Goal: Information Seeking & Learning: Learn about a topic

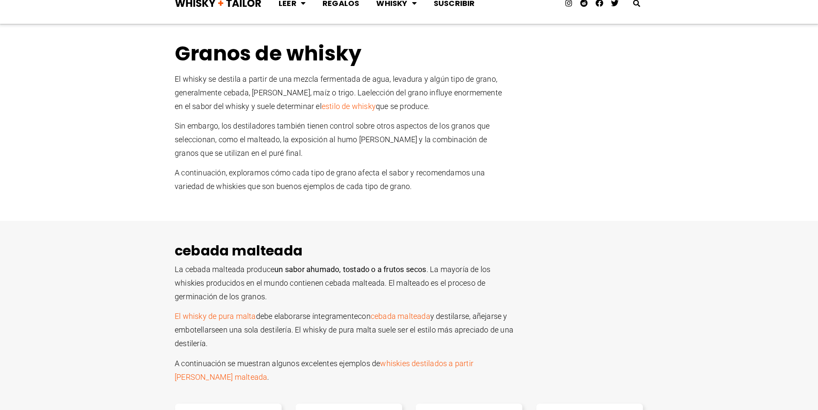
scroll to position [39, 0]
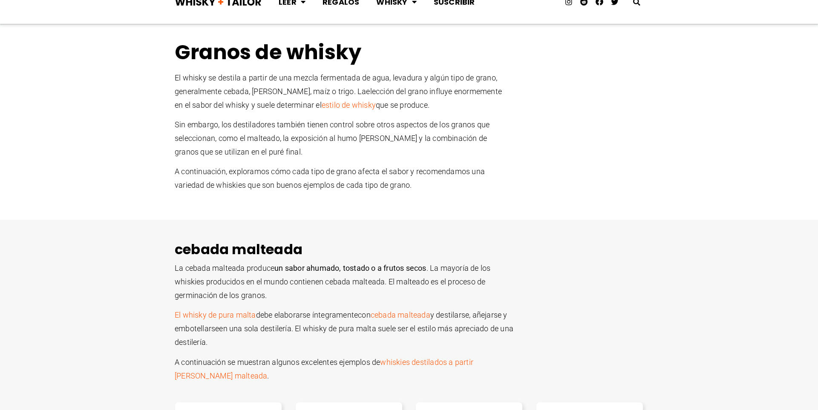
click at [685, 199] on section "Granos de whisky El whisky se destila a partir de una mezcla fermentada de agua…" at bounding box center [409, 119] width 818 height 167
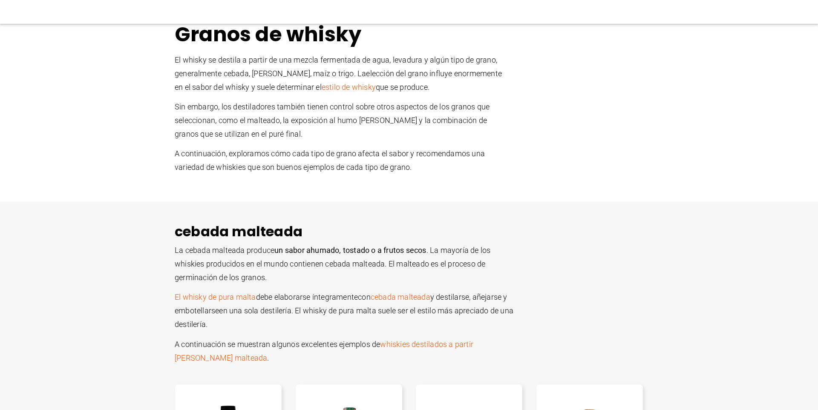
scroll to position [49, 0]
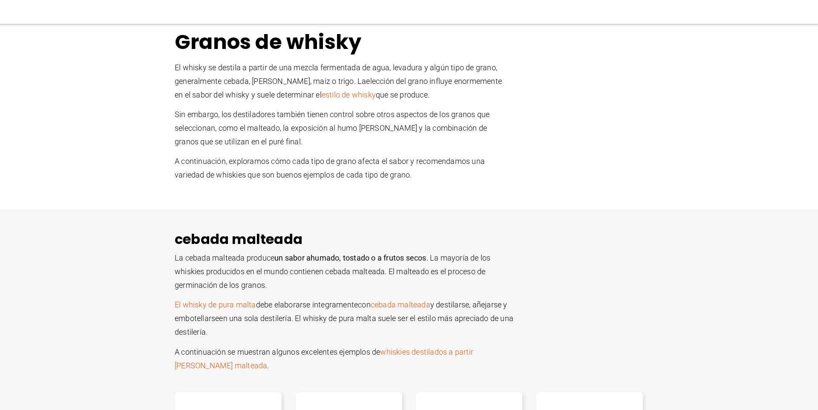
drag, startPoint x: 176, startPoint y: 39, endPoint x: 373, endPoint y: 361, distance: 377.0
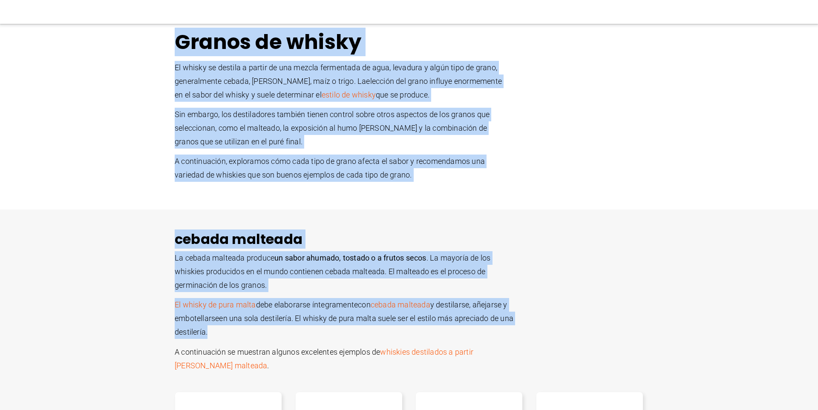
drag, startPoint x: 198, startPoint y: 54, endPoint x: 418, endPoint y: 330, distance: 353.1
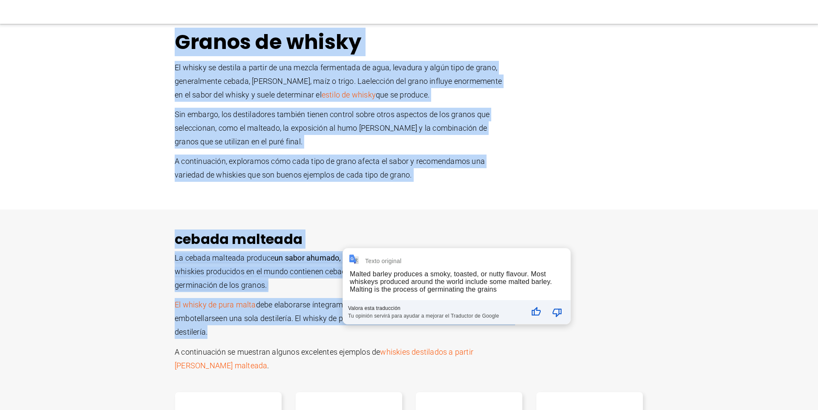
copy div "Loremi do sitame Co adipis el seddoei t incidi ut lab etdolo magnaaliqu en admi…"
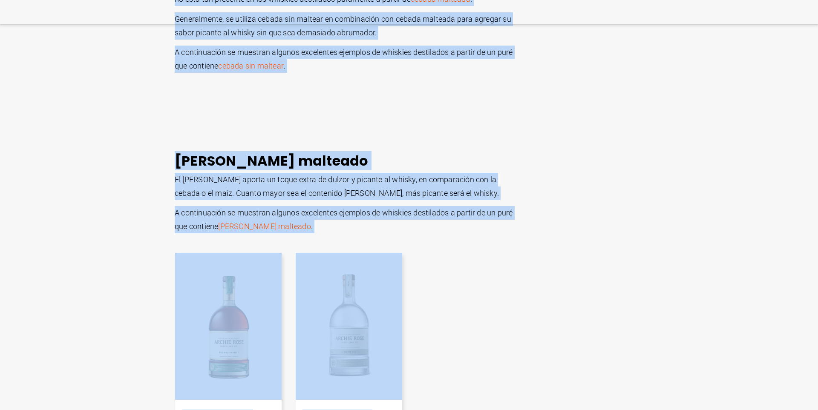
scroll to position [778, 0]
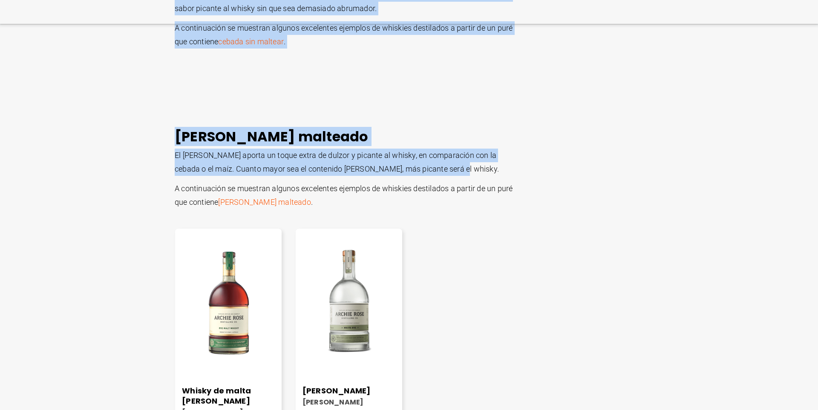
drag, startPoint x: 176, startPoint y: 126, endPoint x: 444, endPoint y: 173, distance: 272.0
click at [444, 172] on div "Granos de whisky El whisky se destila a partir de una mezcla fermentada de agua…" at bounding box center [409, 215] width 818 height 1835
click at [300, 161] on p "El [PERSON_NAME] aporta un toque extra de dulzor y picante al whisky, en compar…" at bounding box center [345, 162] width 341 height 27
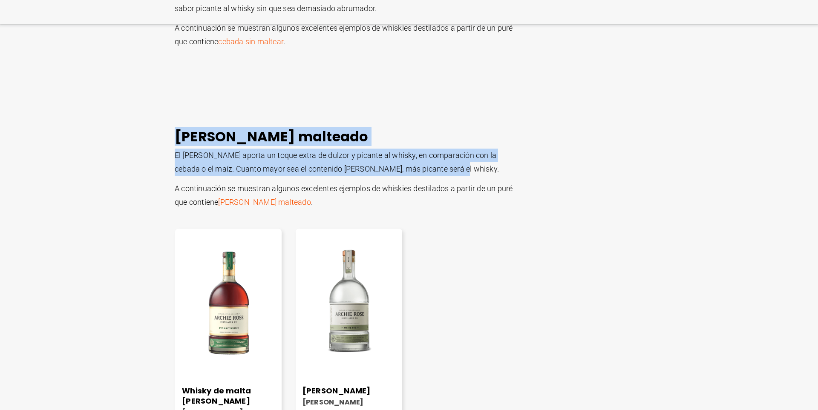
drag, startPoint x: 172, startPoint y: 130, endPoint x: 474, endPoint y: 170, distance: 305.0
click at [483, 170] on div "[PERSON_NAME] malteado El [PERSON_NAME] aporta un toque extra de dulzor y pican…" at bounding box center [408, 285] width 477 height 323
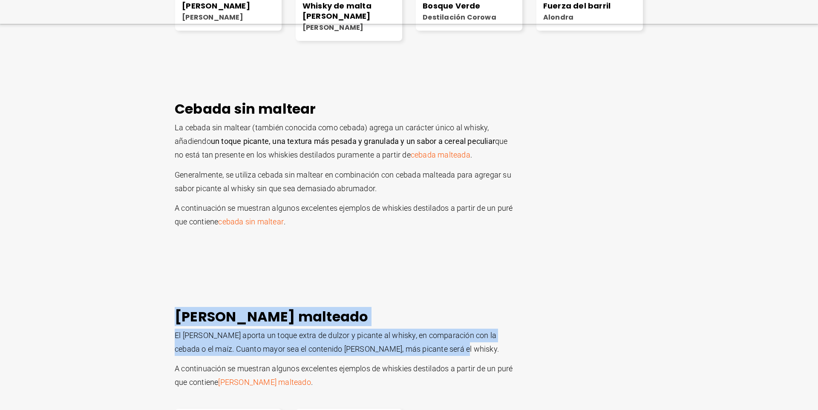
scroll to position [599, 0]
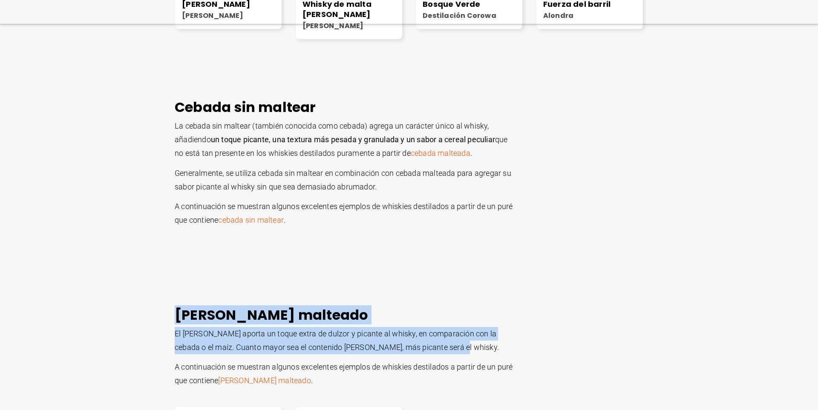
drag, startPoint x: 174, startPoint y: 101, endPoint x: 504, endPoint y: 379, distance: 431.1
click at [504, 379] on div "Granos de whisky El whisky se destila a partir de una mezcla fermentada de agua…" at bounding box center [409, 393] width 818 height 1835
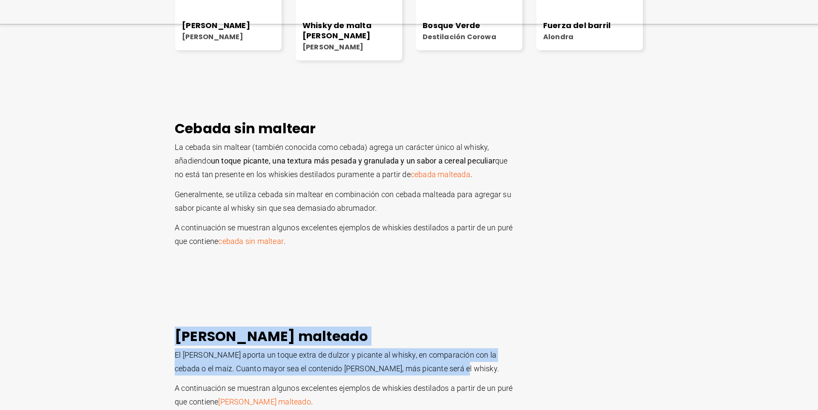
scroll to position [573, 0]
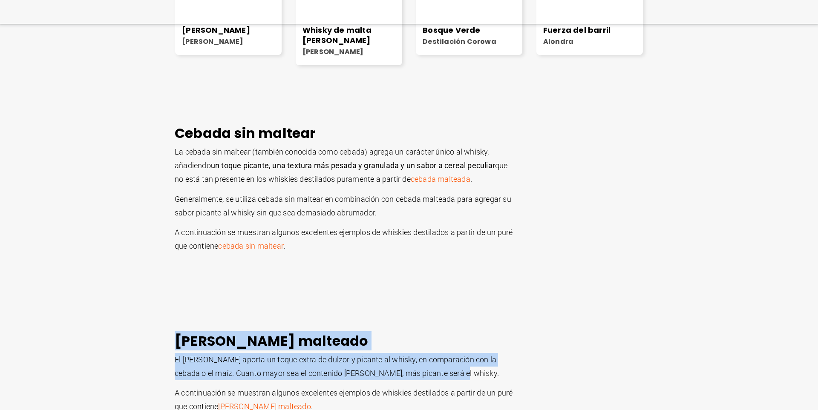
click at [587, 229] on div "Cebada sin maltear La cebada sin maltear (también conocida como cebada) agrega …" at bounding box center [408, 207] width 477 height 173
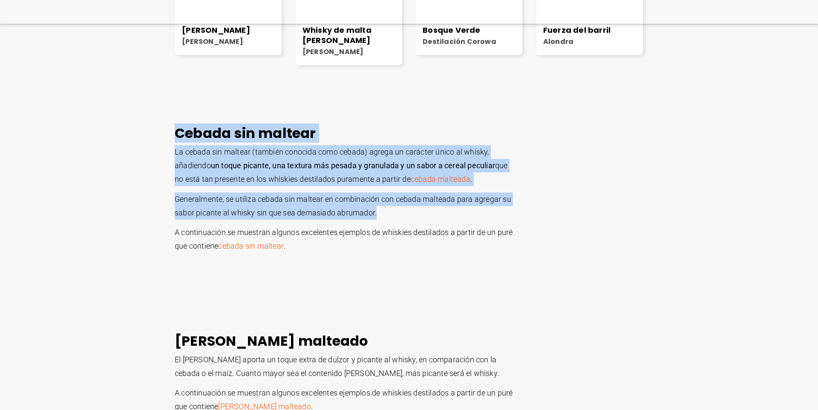
drag, startPoint x: 175, startPoint y: 129, endPoint x: 403, endPoint y: 210, distance: 241.4
click at [421, 213] on div "Cebada sin maltear La cebada sin maltear (también conocida como cebada) agrega …" at bounding box center [408, 207] width 477 height 173
copy div "Cebada sin maltear La cebada sin maltear (también conocida como cebada) agrega …"
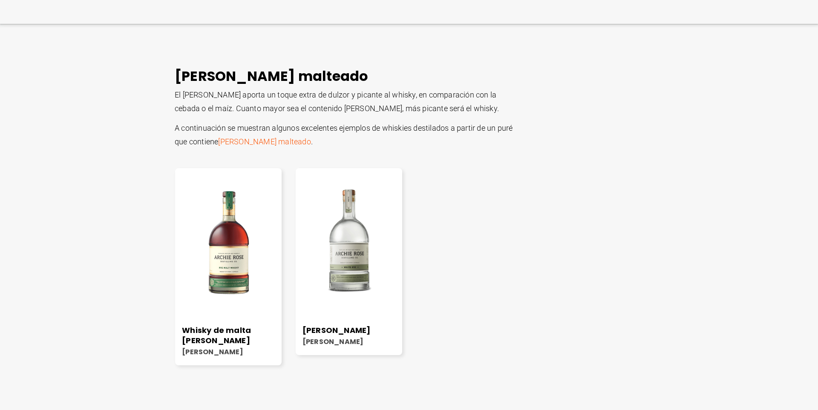
scroll to position [840, 0]
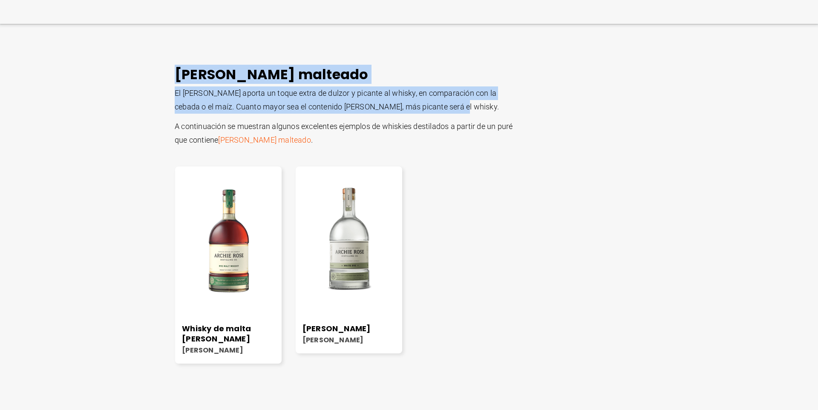
drag, startPoint x: 173, startPoint y: 71, endPoint x: 422, endPoint y: 101, distance: 250.9
click at [454, 105] on div "[PERSON_NAME] malteado El [PERSON_NAME] aporta un toque extra de dulzor y pican…" at bounding box center [408, 223] width 477 height 323
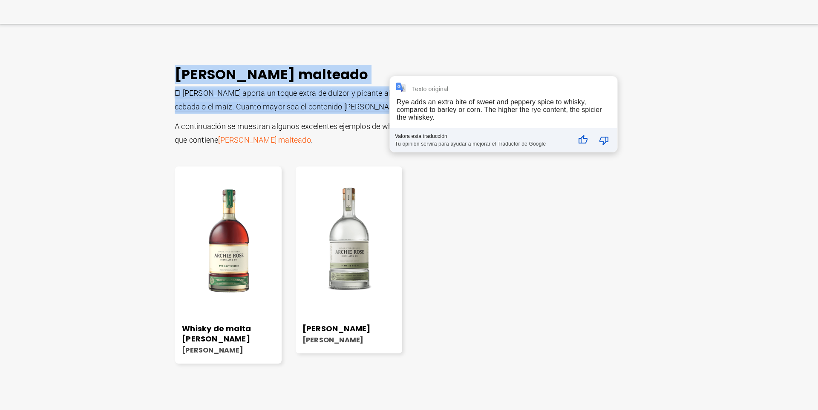
copy div "[PERSON_NAME] malteado El [PERSON_NAME] aporta un toque extra de dulzor y pican…"
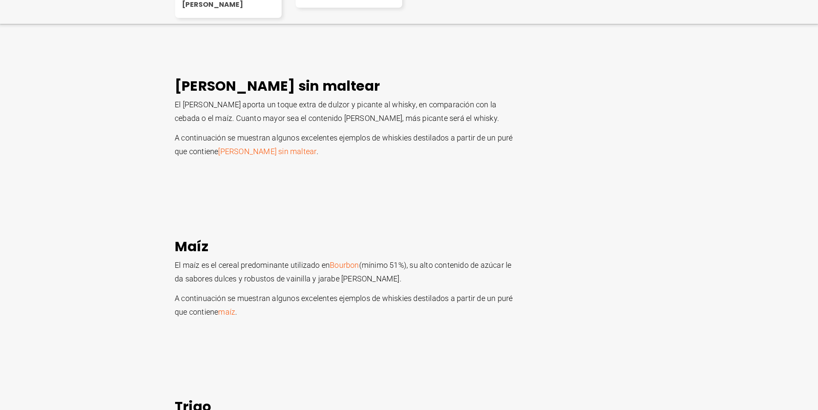
scroll to position [1185, 0]
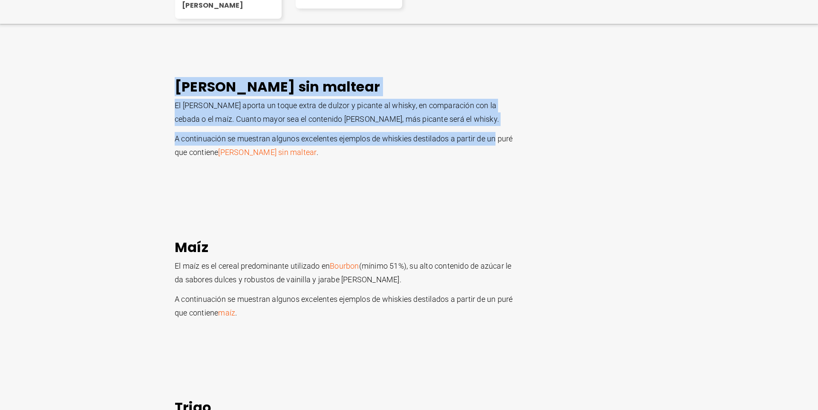
drag, startPoint x: 178, startPoint y: 81, endPoint x: 491, endPoint y: 136, distance: 318.0
click at [502, 135] on div "[PERSON_NAME] sin maltear El [PERSON_NAME] aporta un toque extra de dulzor y pi…" at bounding box center [408, 137] width 477 height 127
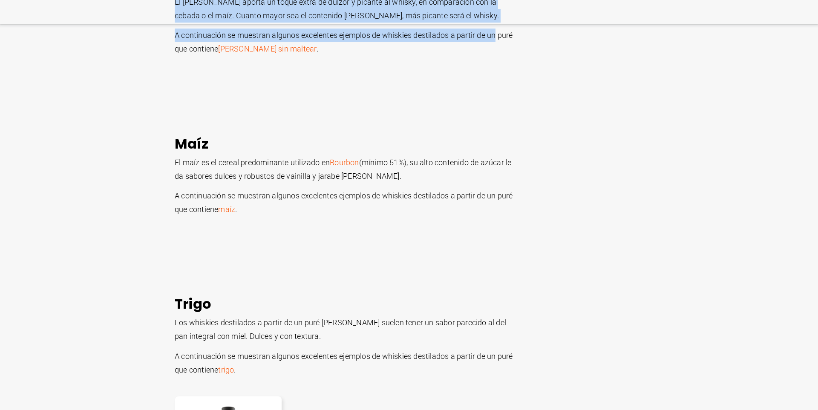
scroll to position [1317, 0]
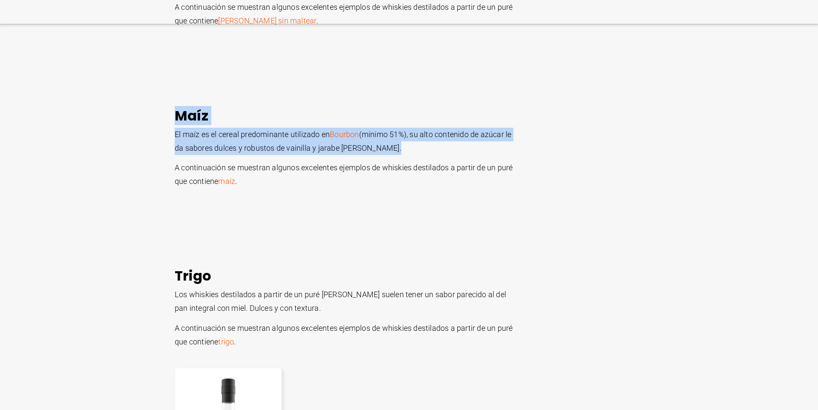
drag, startPoint x: 170, startPoint y: 109, endPoint x: 388, endPoint y: 149, distance: 222.1
click at [405, 155] on div "Maíz El maíz es el cereal predominante utilizado en Bourbon (mínimo 51%), su al…" at bounding box center [408, 166] width 477 height 127
copy div "Maíz El maíz es el cereal predominante utilizado en Bourbon (mínimo 51%), su al…"
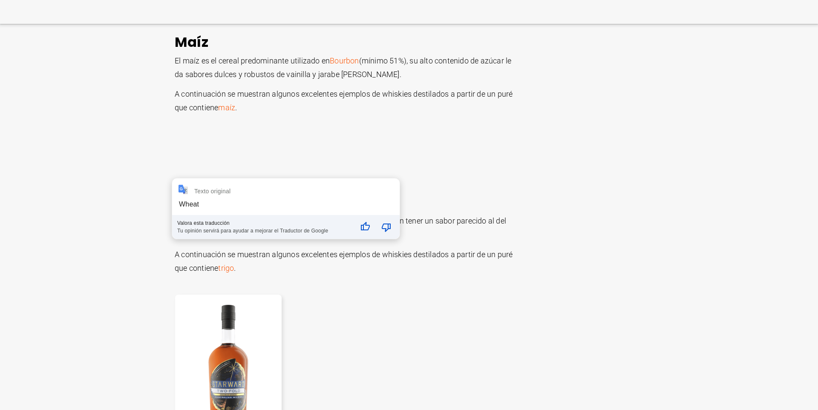
scroll to position [1391, 0]
drag, startPoint x: 177, startPoint y: 198, endPoint x: 438, endPoint y: 207, distance: 260.8
click at [332, 221] on div "Texto original Wheat Valora esta traducción Tu opinión servirá para ayudar a me…" at bounding box center [285, 208] width 227 height 60
click at [558, 208] on h2 "Trigo" at bounding box center [409, 201] width 469 height 17
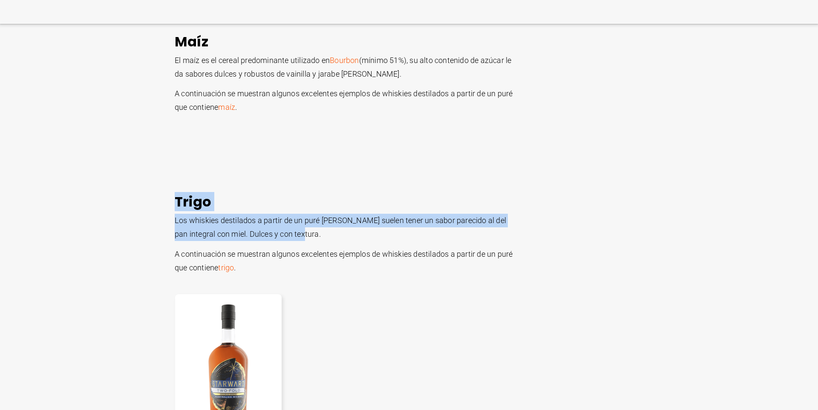
drag, startPoint x: 178, startPoint y: 198, endPoint x: 331, endPoint y: 229, distance: 155.6
click at [374, 232] on div "Trigo Los whiskies destilados a partir de un puré [PERSON_NAME] suelen tener un…" at bounding box center [408, 345] width 477 height 313
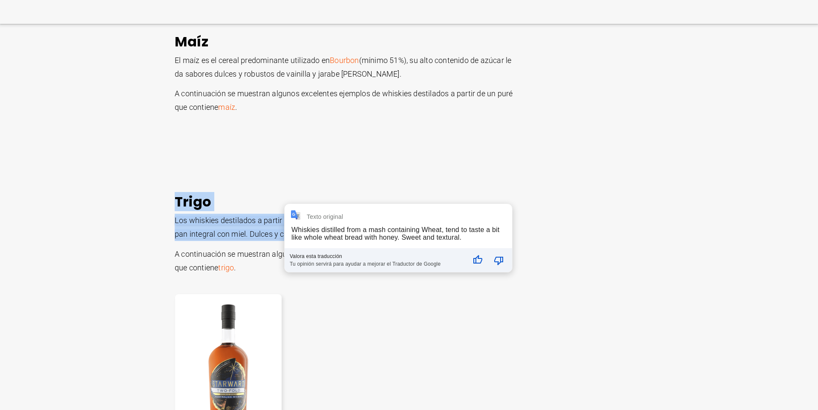
copy div "Trigo Los whiskies destilados a partir de un puré [PERSON_NAME] suelen tener un…"
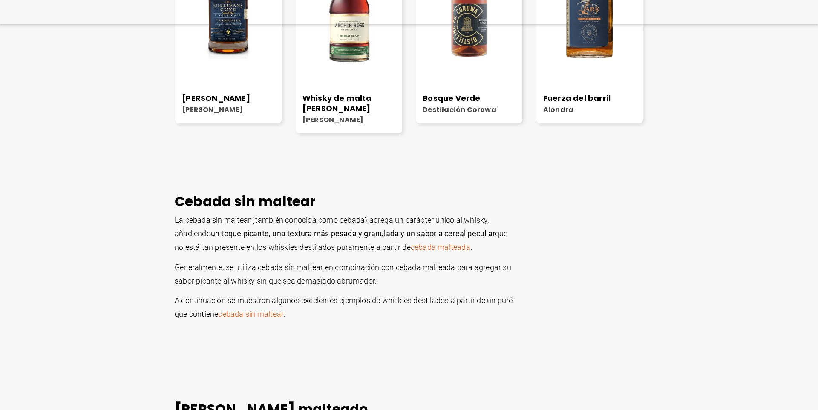
scroll to position [0, 0]
